Goal: Transaction & Acquisition: Purchase product/service

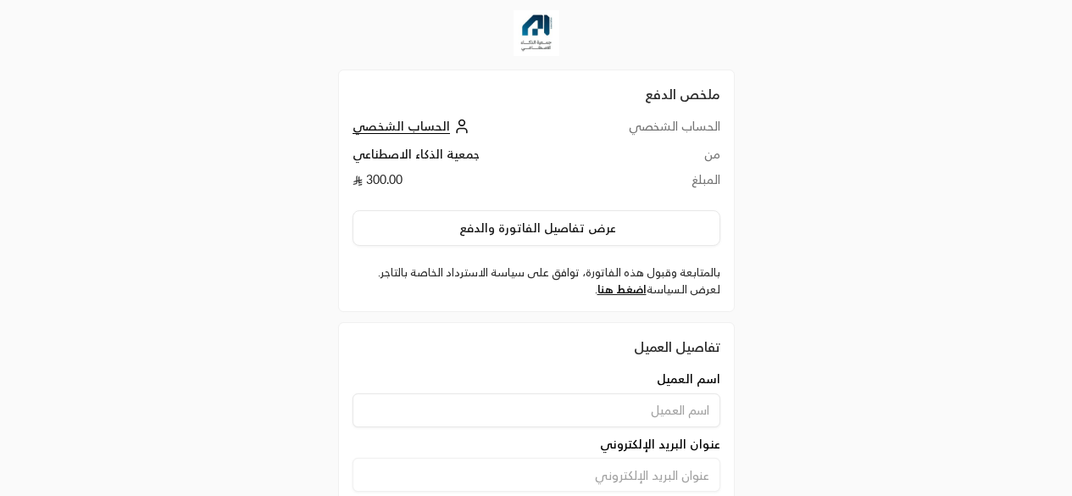
scroll to position [133, 0]
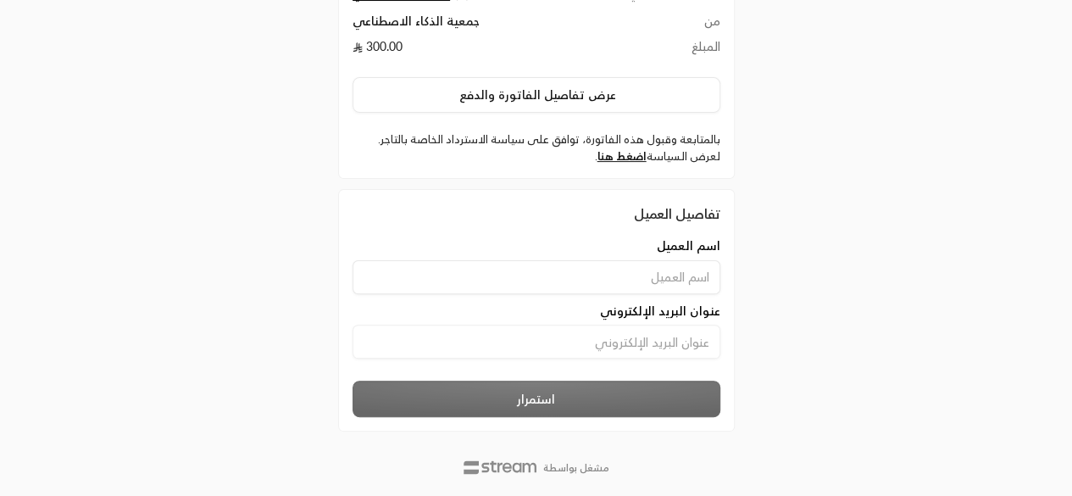
click at [629, 267] on div "اسم العميل عنوان البريد الإلكتروني" at bounding box center [536, 306] width 385 height 138
click at [606, 260] on input at bounding box center [536, 277] width 368 height 34
type input "Yara"
click at [641, 324] on input at bounding box center [536, 341] width 368 height 34
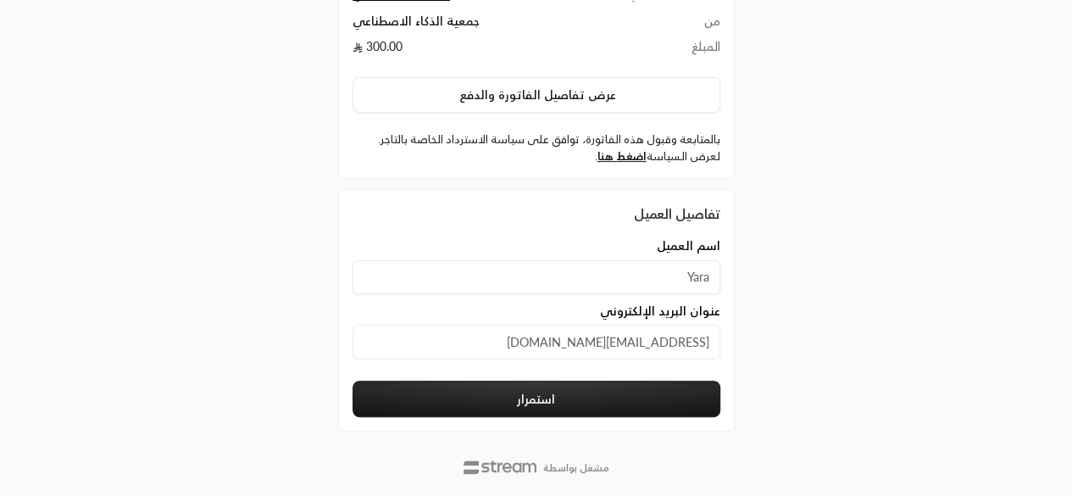
click at [583, 324] on input "[EMAIL_ADDRESS][DOMAIN_NAME]" at bounding box center [536, 341] width 368 height 34
type input "[EMAIL_ADDRESS][DOMAIN_NAME]"
click at [538, 380] on button "استمرار" at bounding box center [536, 398] width 368 height 36
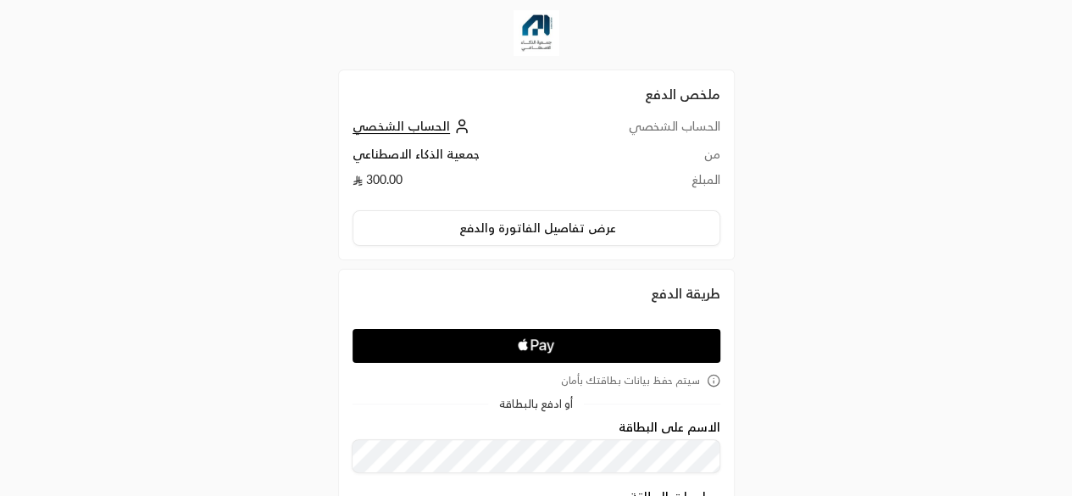
click at [862, 154] on div "ملخص الدفع الحساب الشخصي الحساب الشخصي من جمعية الذكاء الاصطناعي المبلغ 300.00 …" at bounding box center [536, 406] width 1072 height 813
click at [835, 130] on div "ملخص الدفع الحساب الشخصي الحساب الشخصي من جمعية الذكاء الاصطناعي المبلغ 300.00 …" at bounding box center [536, 406] width 1072 height 813
